Goal: Task Accomplishment & Management: Use online tool/utility

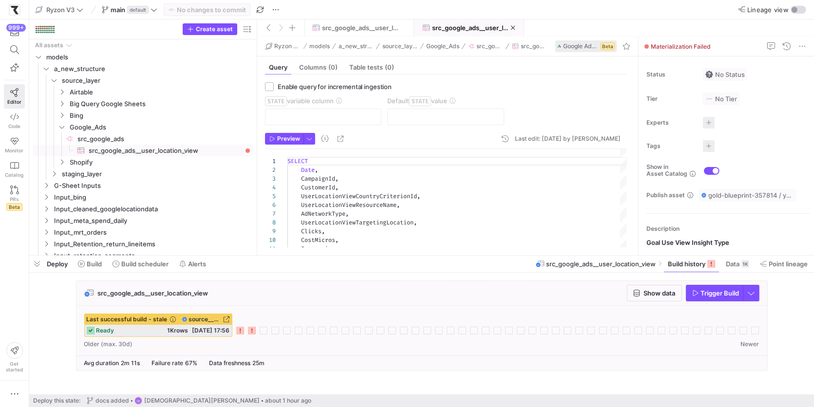
scroll to position [54, 0]
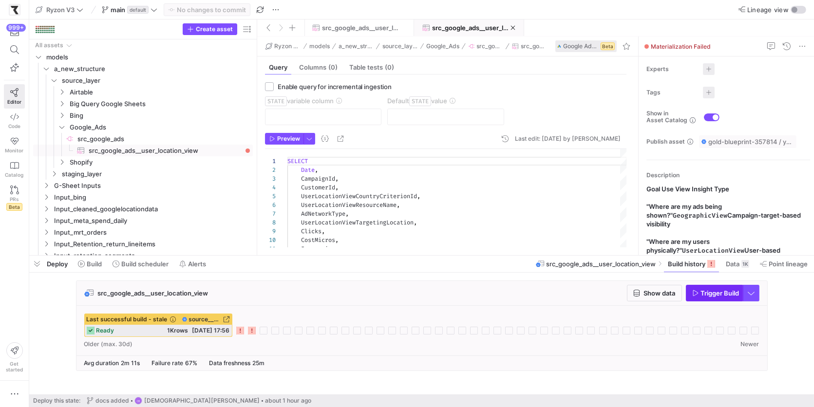
click at [695, 297] on span "button" at bounding box center [714, 293] width 56 height 16
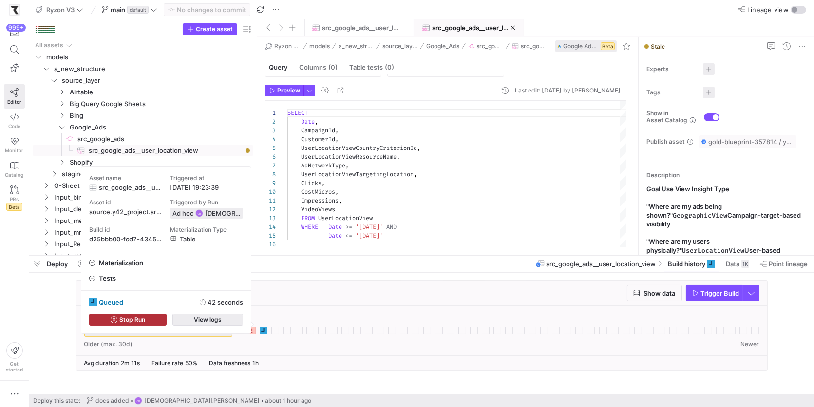
click at [234, 319] on span "button" at bounding box center [208, 320] width 70 height 11
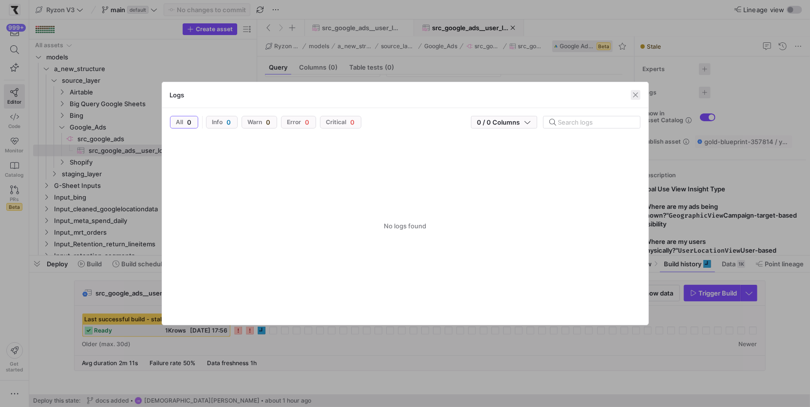
click at [635, 96] on span "button" at bounding box center [636, 95] width 10 height 10
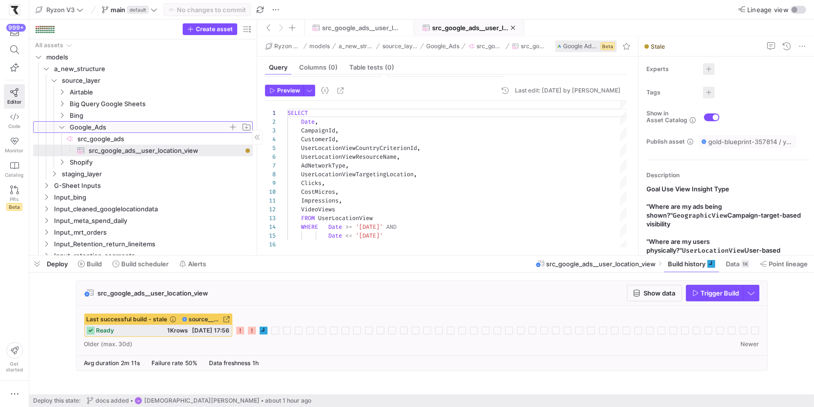
click at [62, 125] on icon "Press SPACE to select this row." at bounding box center [61, 127] width 7 height 6
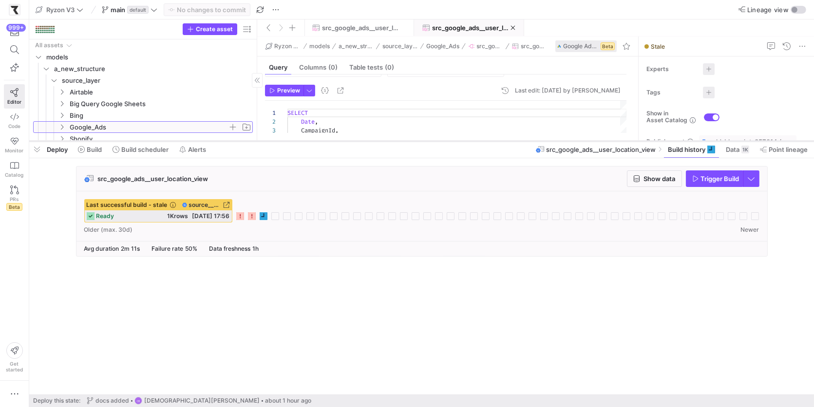
drag, startPoint x: 351, startPoint y: 255, endPoint x: 369, endPoint y: 137, distance: 118.7
click at [369, 139] on div at bounding box center [421, 141] width 785 height 4
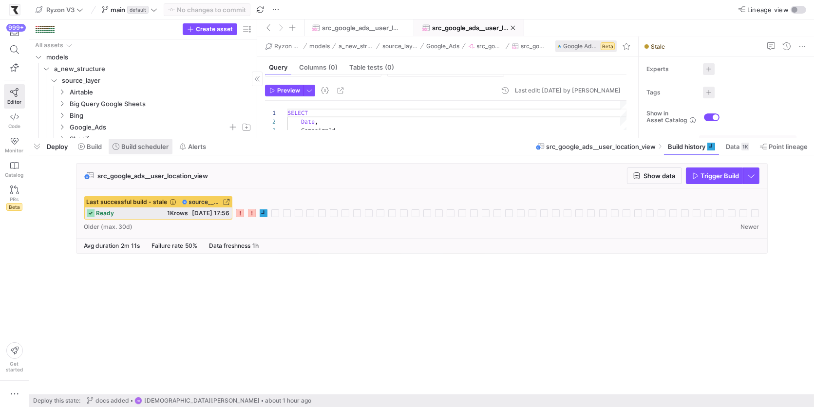
click at [153, 142] on span at bounding box center [141, 147] width 64 height 16
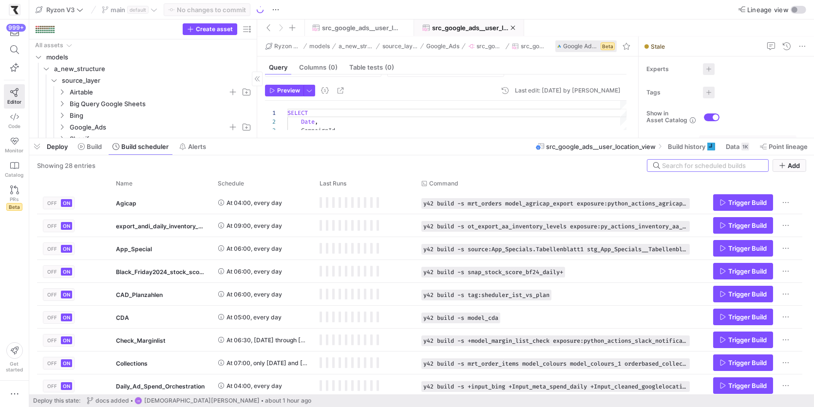
drag, startPoint x: 232, startPoint y: 137, endPoint x: 234, endPoint y: 92, distance: 45.3
click at [234, 136] on div at bounding box center [421, 138] width 785 height 4
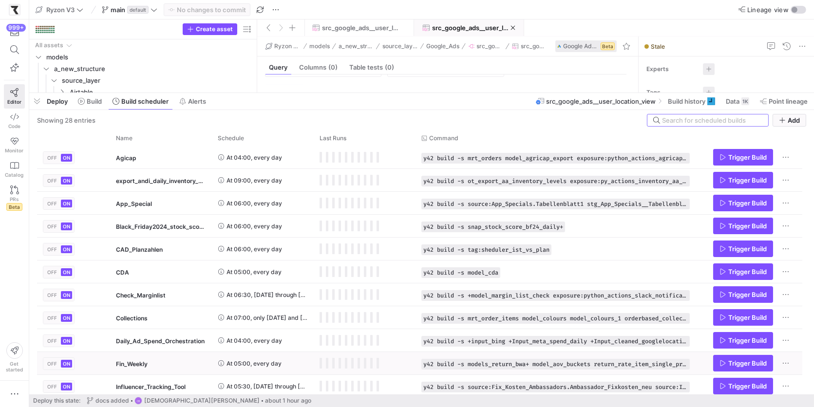
scroll to position [83, 0]
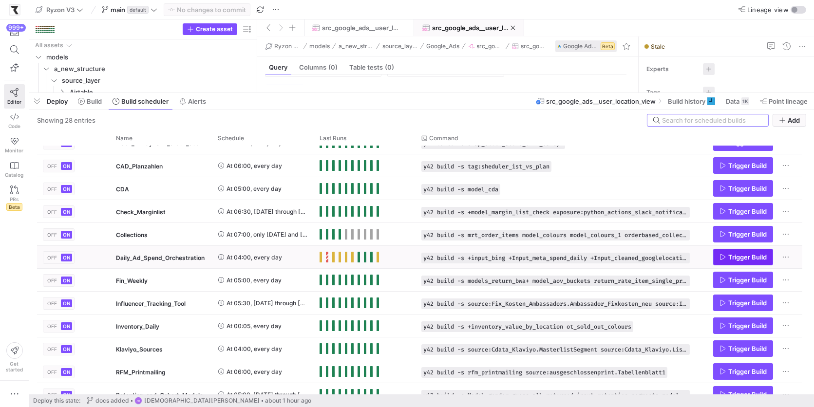
click at [734, 260] on span "Trigger Build" at bounding box center [747, 257] width 38 height 8
